Goal: Task Accomplishment & Management: Use online tool/utility

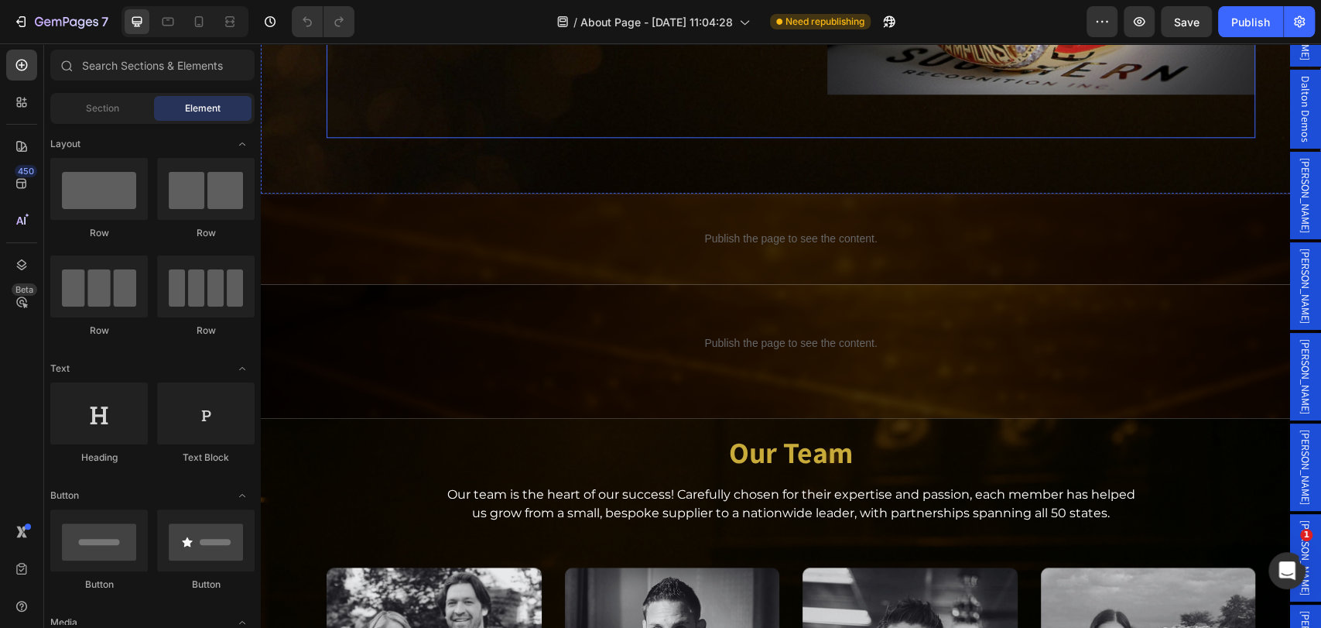
scroll to position [1204, 0]
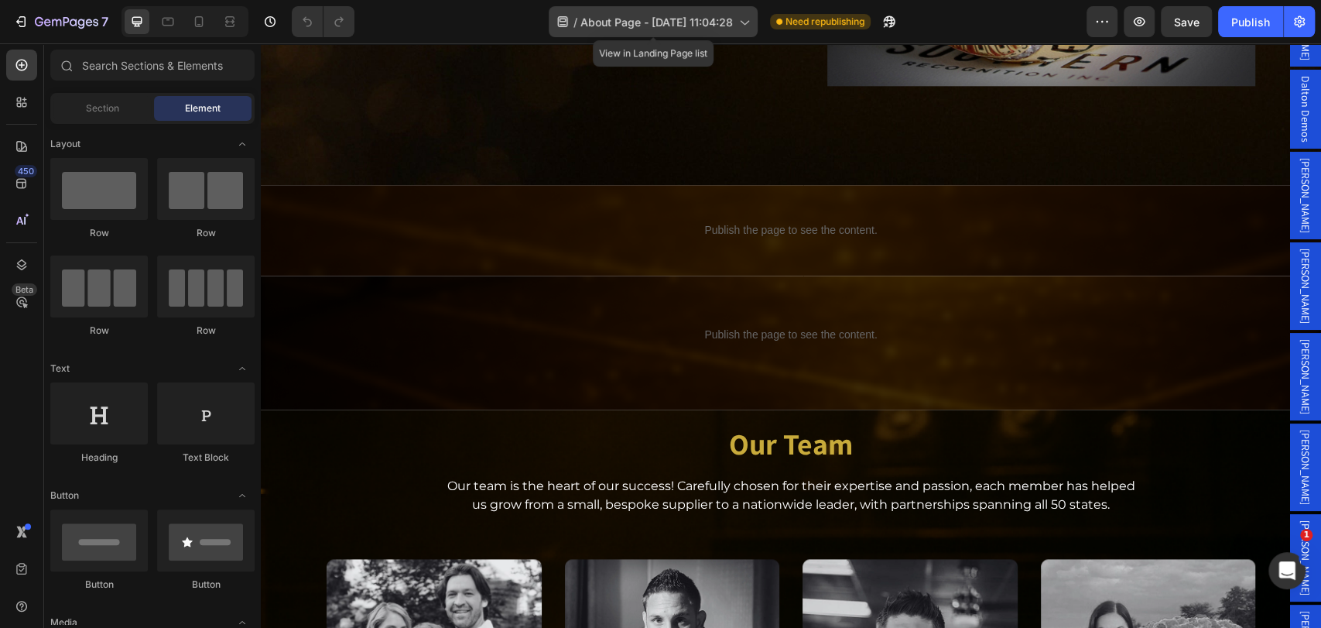
click at [680, 30] on div "/ About Page - [DATE] 11:04:28" at bounding box center [653, 21] width 209 height 31
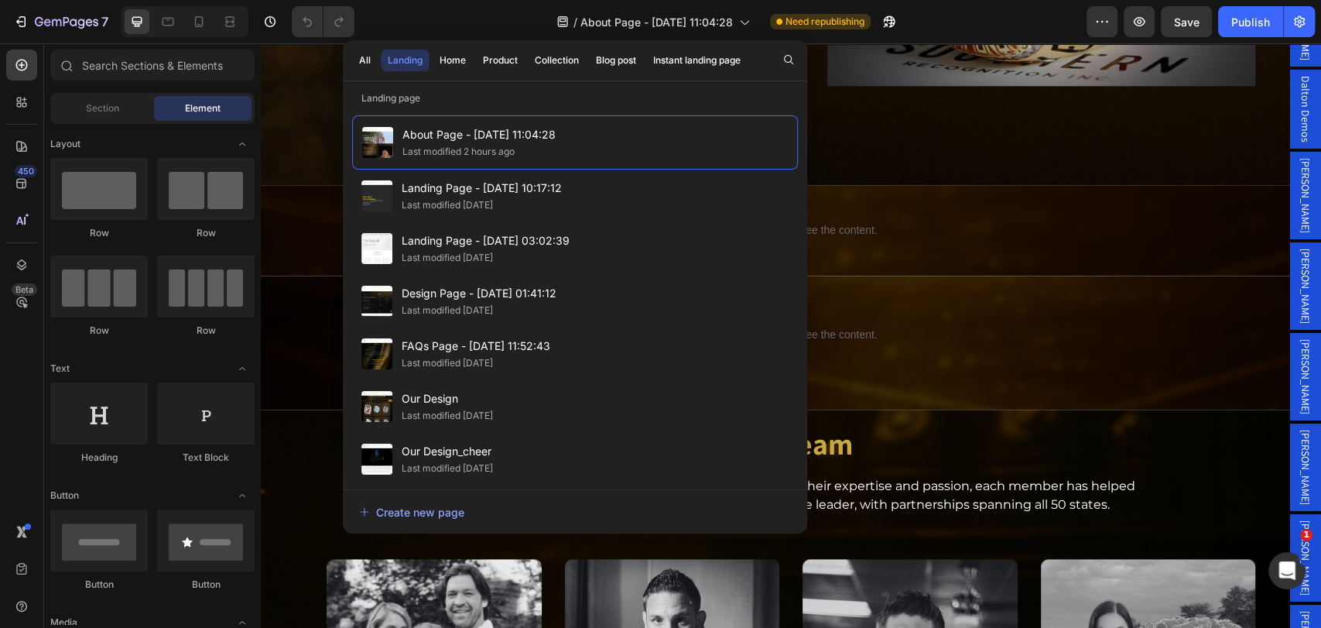
click at [443, 6] on div "/ About Page - [DATE] 11:04:28 Need republishing" at bounding box center [727, 21] width 720 height 31
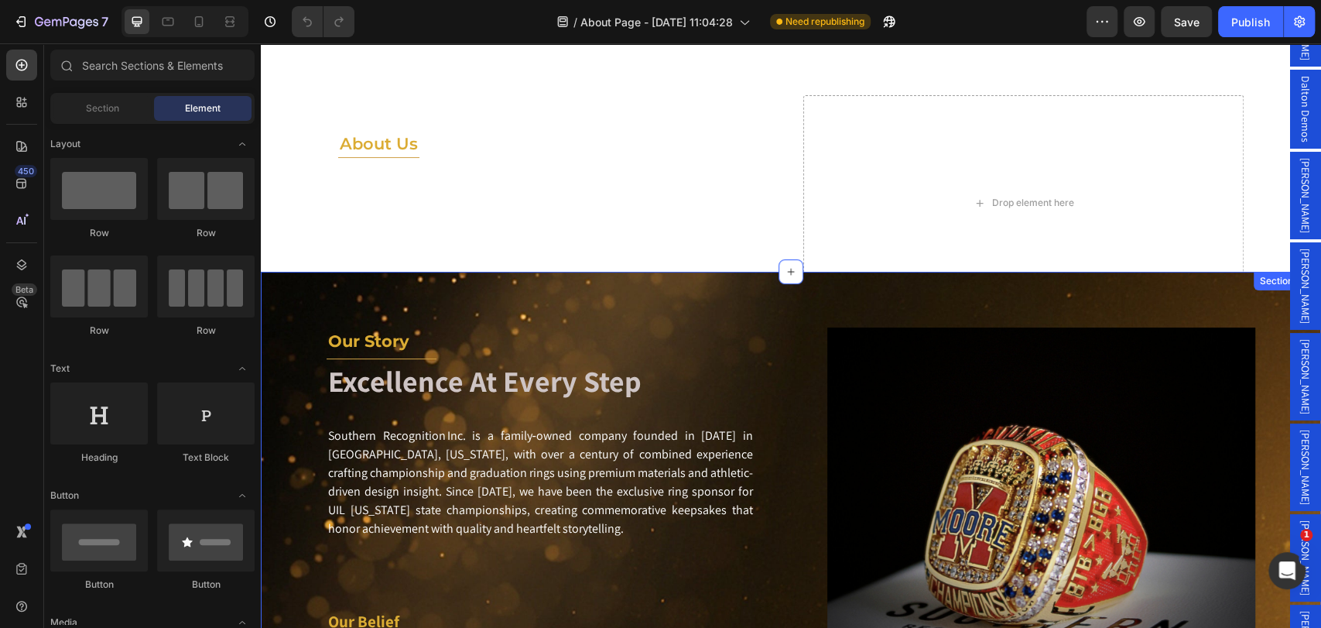
scroll to position [0, 0]
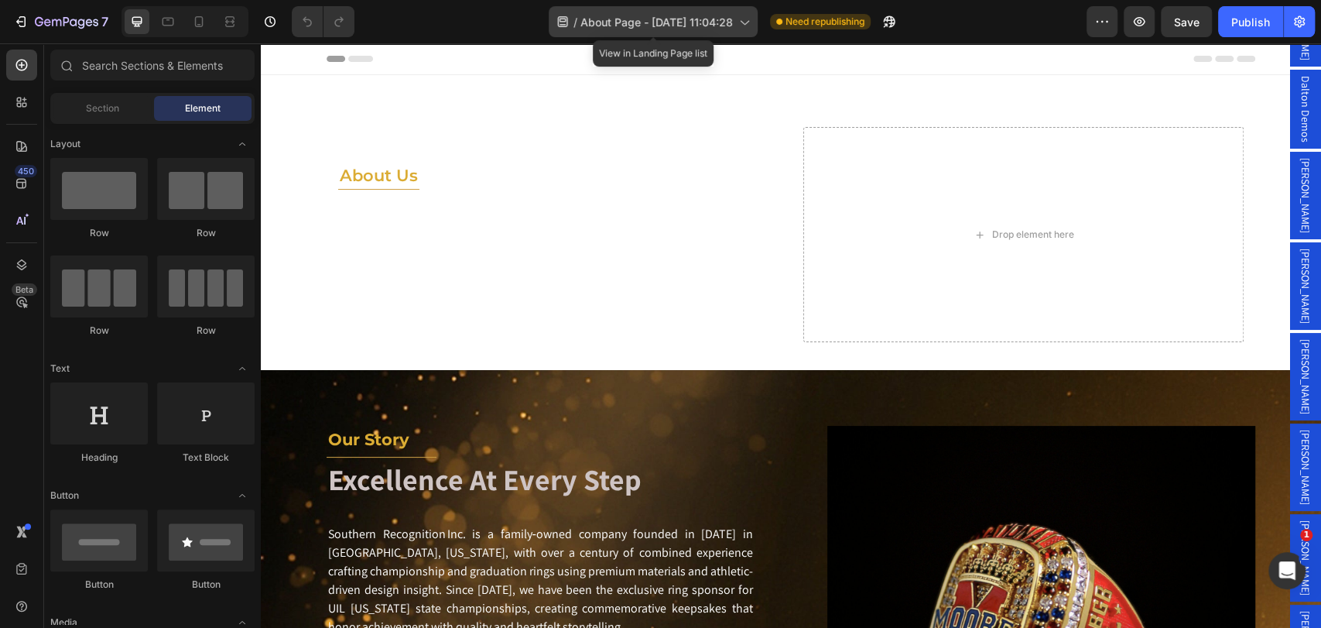
click at [734, 22] on div "/ About Page - [DATE] 11:04:28" at bounding box center [653, 21] width 209 height 31
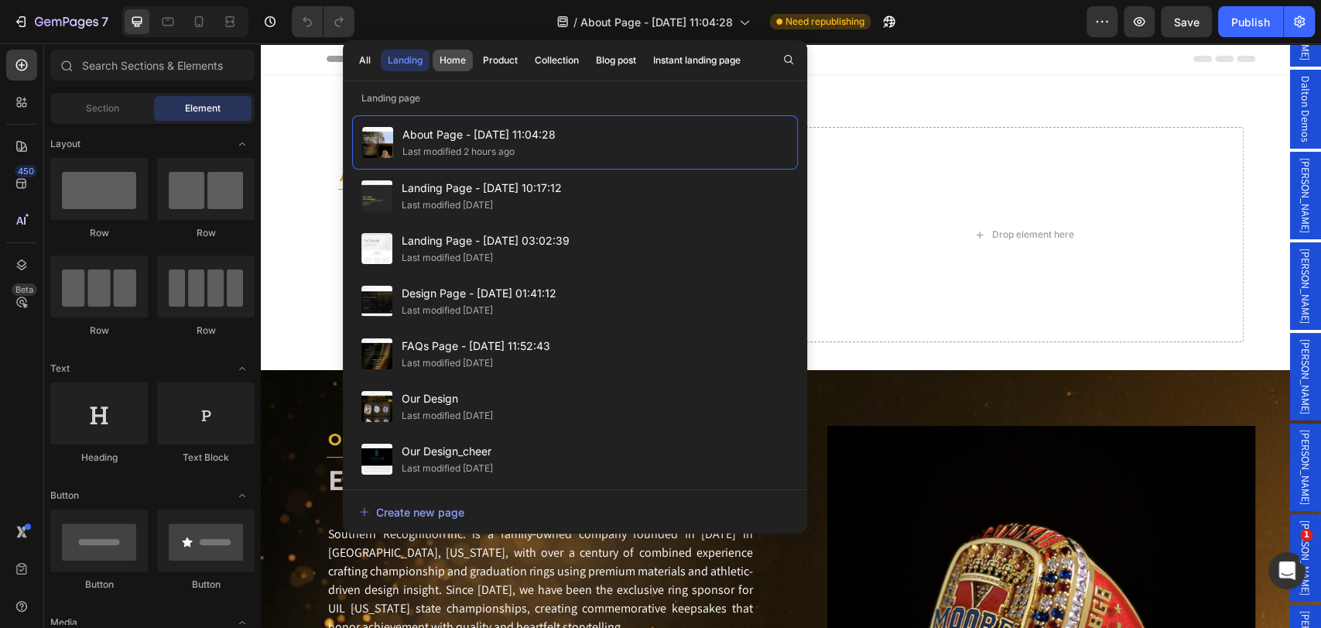
click at [443, 55] on div "Home" at bounding box center [453, 60] width 26 height 14
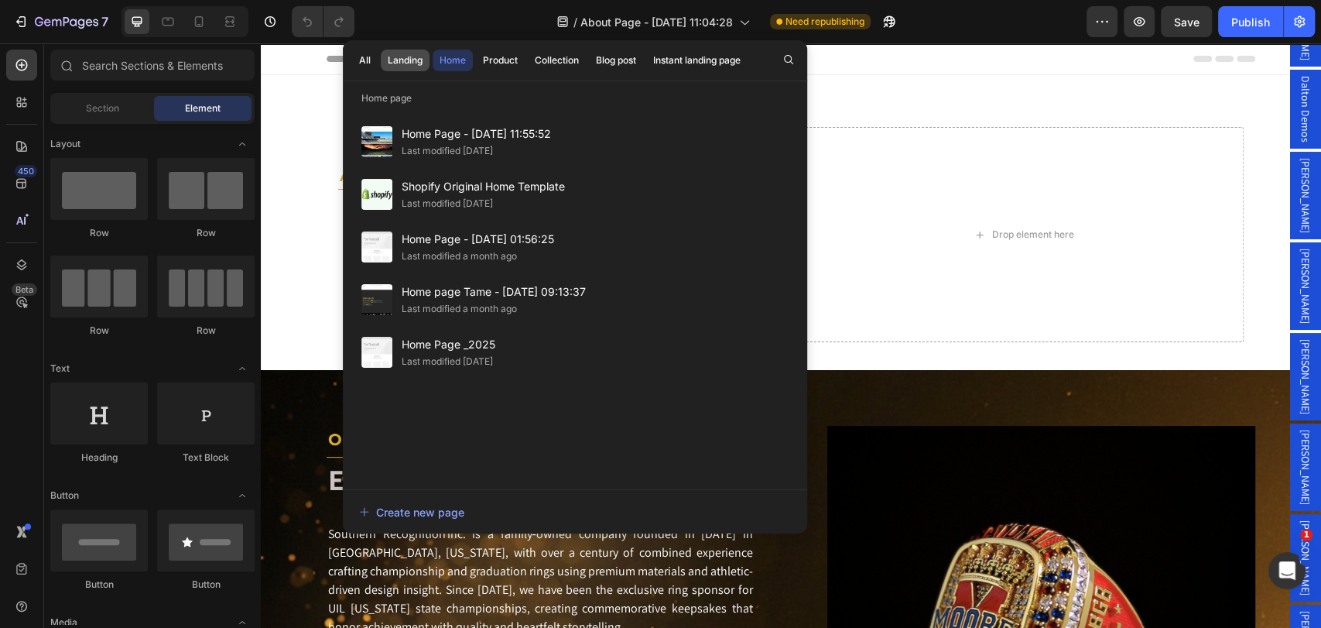
click at [412, 63] on div "Landing" at bounding box center [405, 60] width 35 height 14
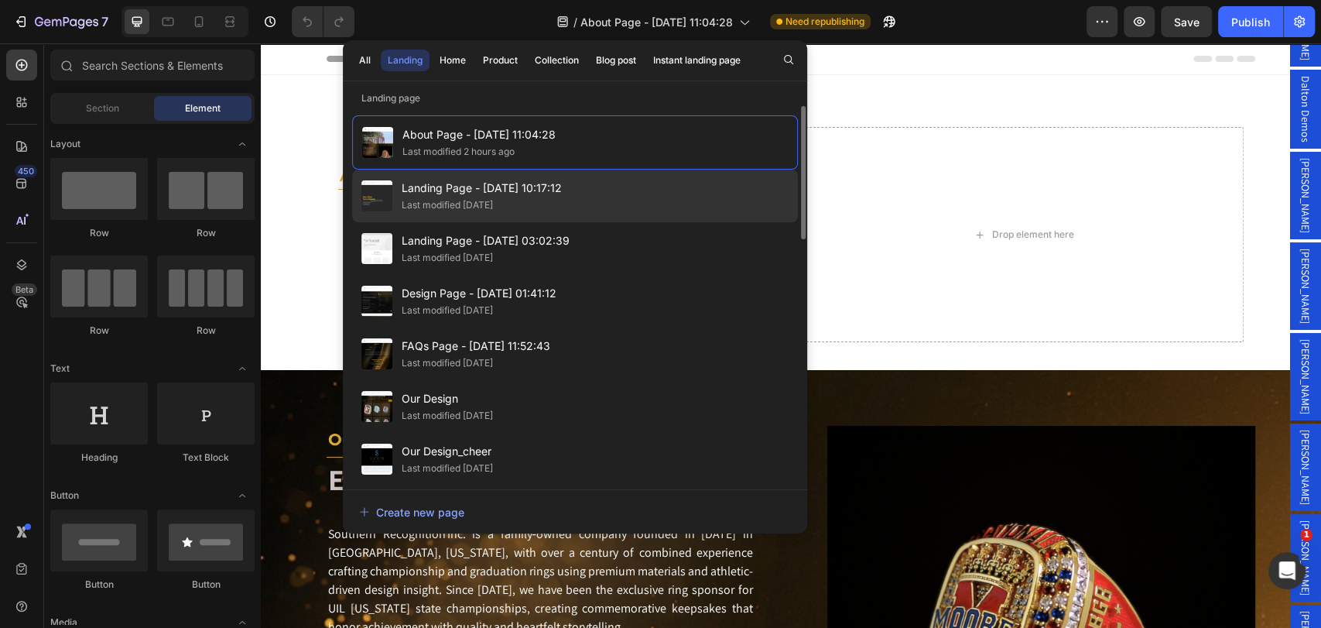
click at [452, 180] on span "Landing Page - [DATE] 10:17:12" at bounding box center [482, 188] width 160 height 19
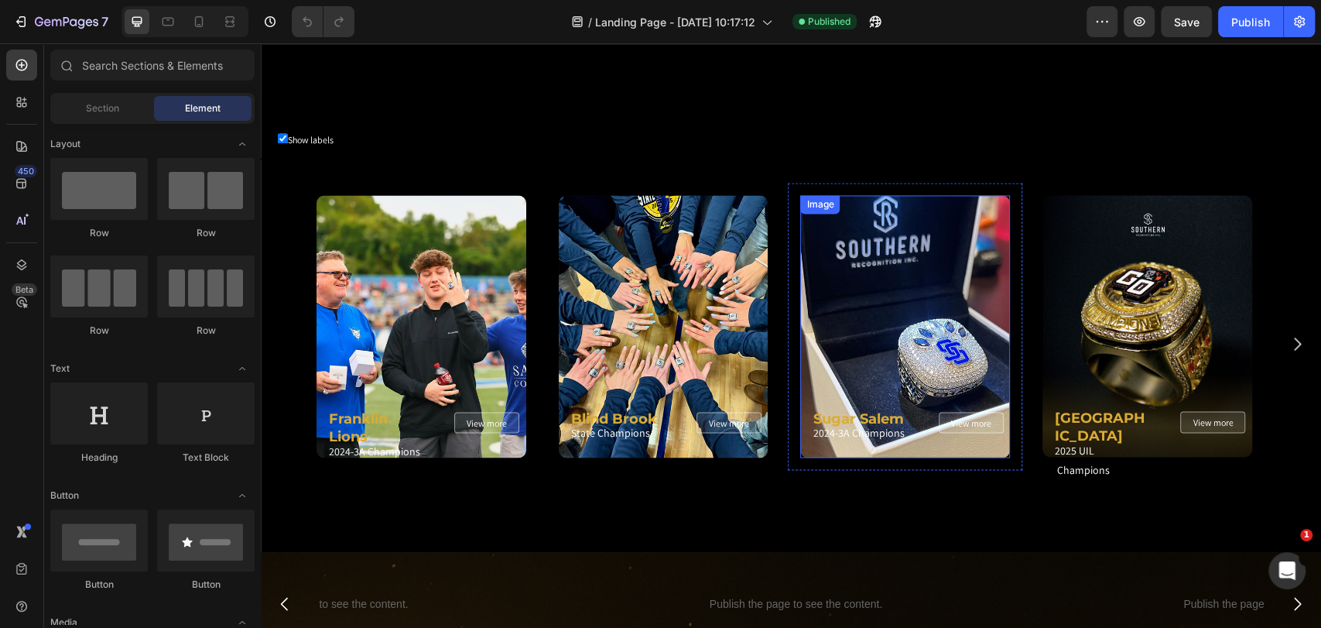
scroll to position [1720, 0]
